Goal: Information Seeking & Learning: Learn about a topic

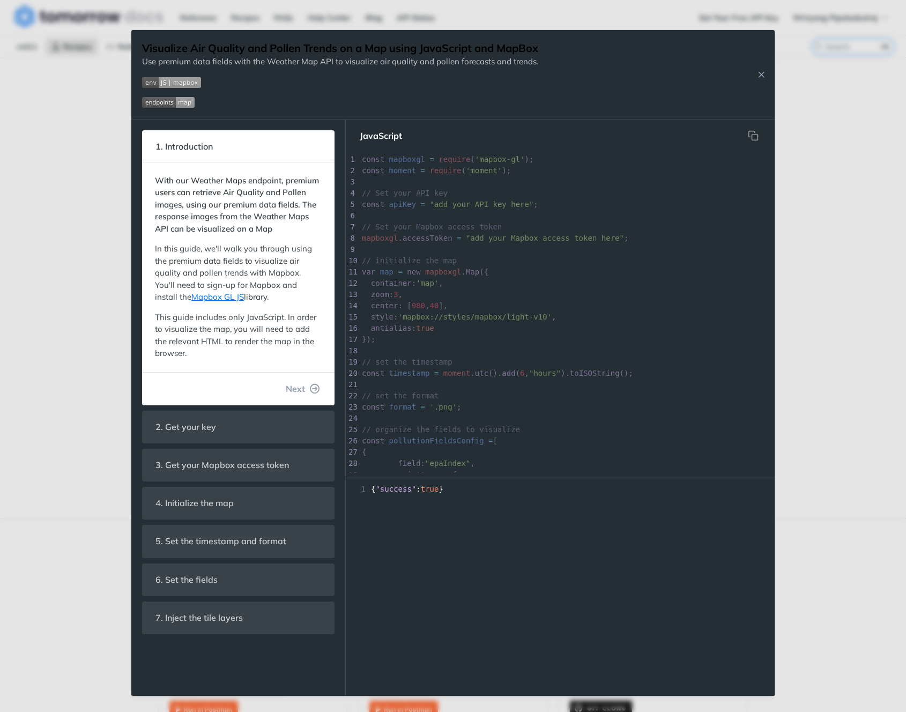
click at [830, 190] on div "Jump to Content Reference Recipes FAQs Help Center Blog API Status Recipes Refe…" at bounding box center [453, 356] width 906 height 712
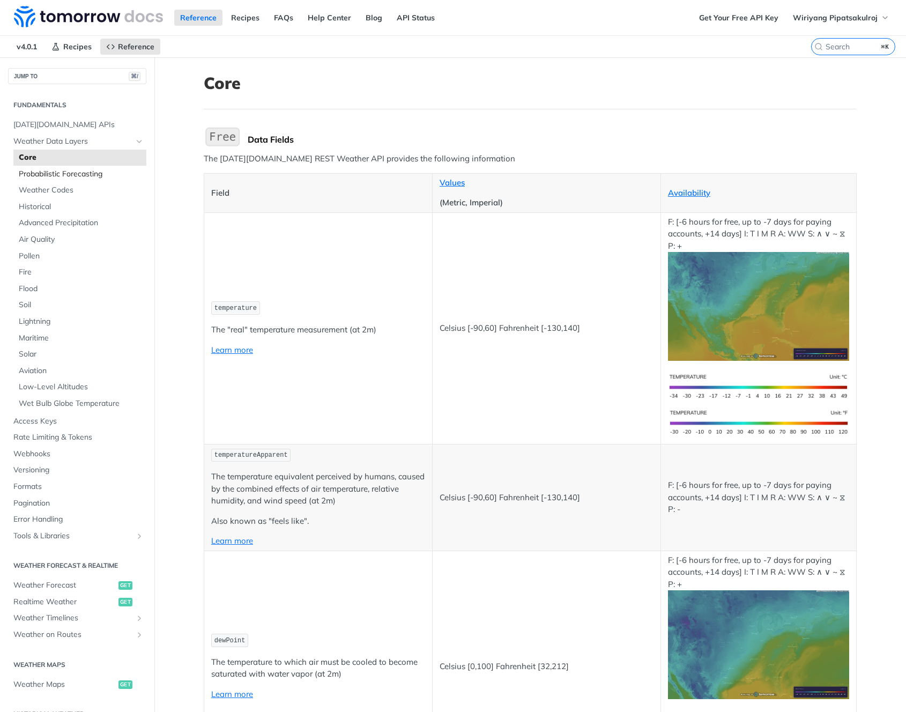
click at [62, 177] on span "Probabilistic Forecasting" at bounding box center [81, 174] width 125 height 11
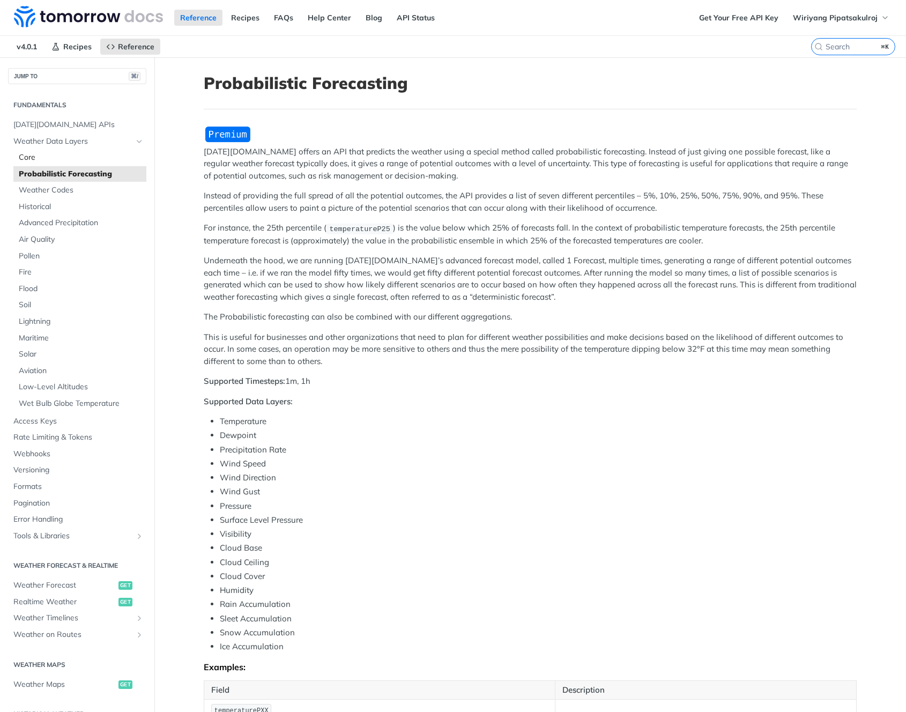
click at [61, 154] on span "Core" at bounding box center [81, 157] width 125 height 11
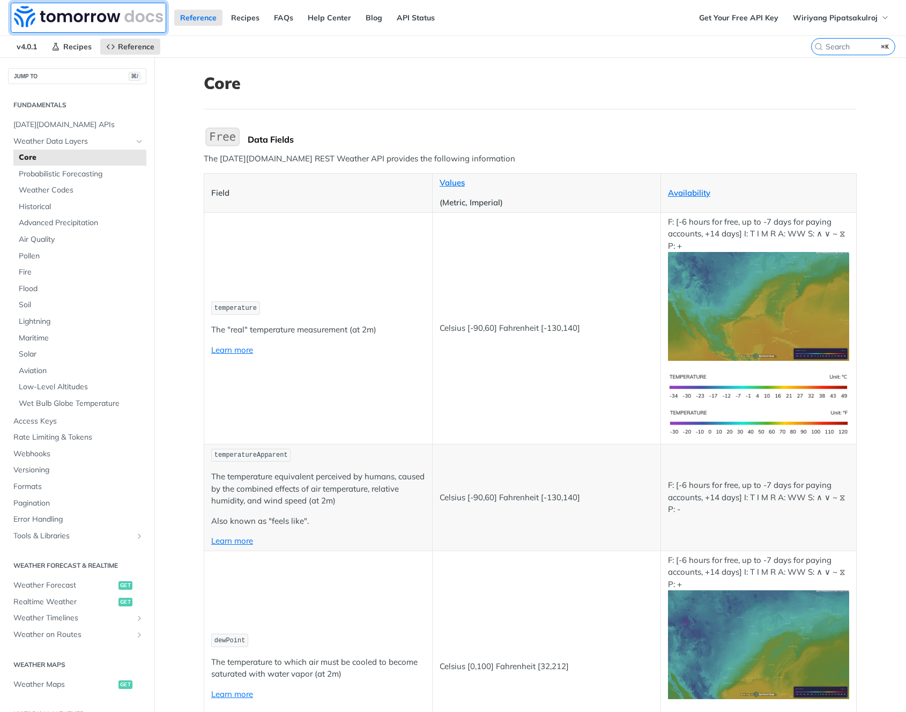
click at [61, 20] on img at bounding box center [88, 16] width 149 height 21
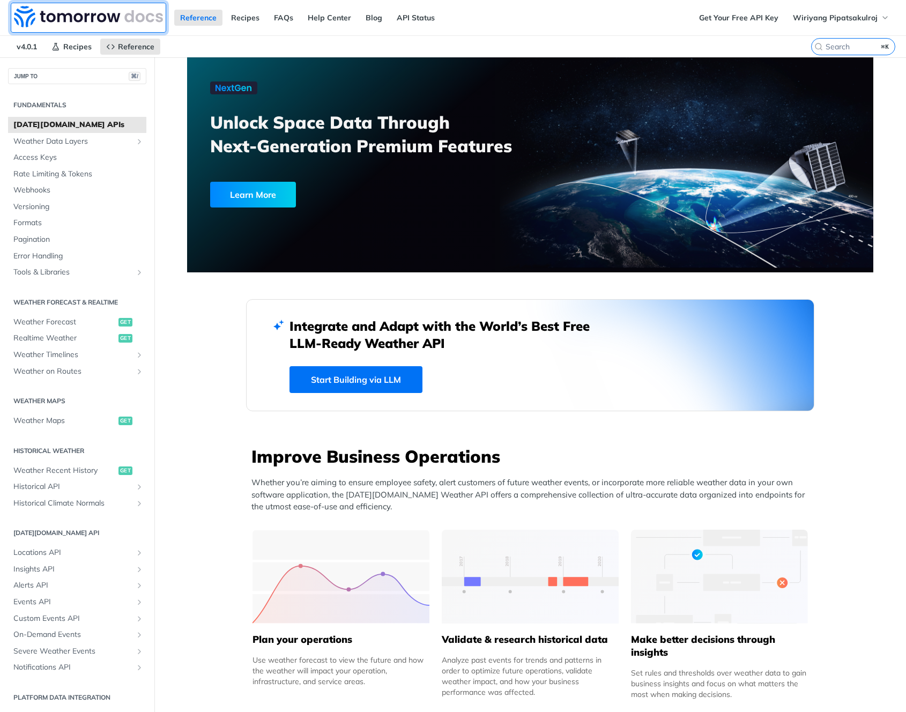
click at [93, 18] on img at bounding box center [88, 16] width 149 height 21
